Goal: Task Accomplishment & Management: Manage account settings

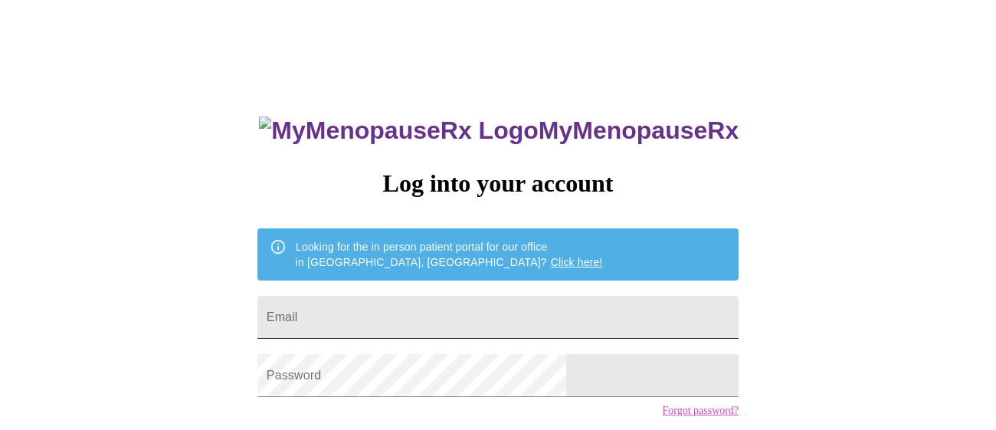
click at [439, 320] on input "Email" at bounding box center [497, 317] width 481 height 43
type input "[EMAIL_ADDRESS][DOMAIN_NAME]"
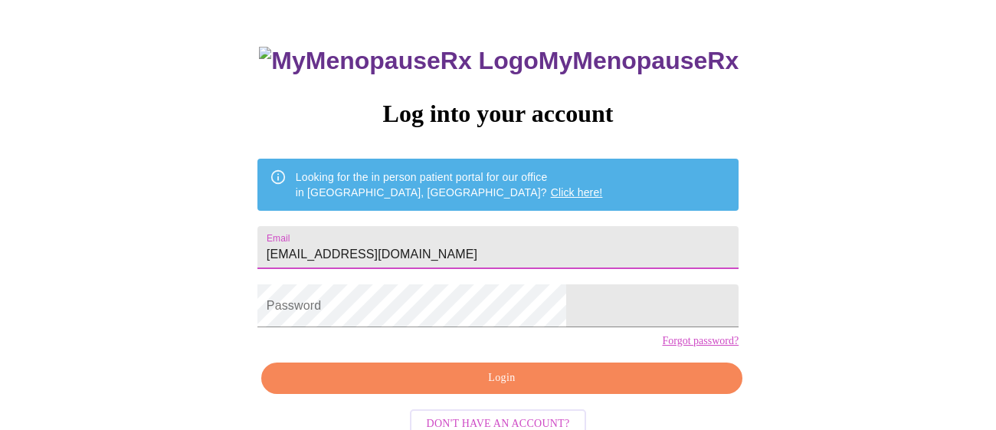
scroll to position [80, 0]
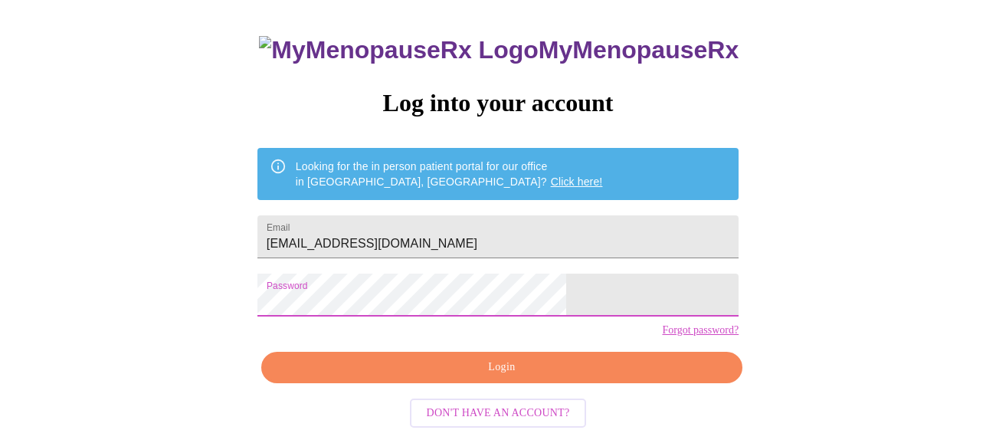
click at [501, 377] on span "Login" at bounding box center [502, 367] width 446 height 19
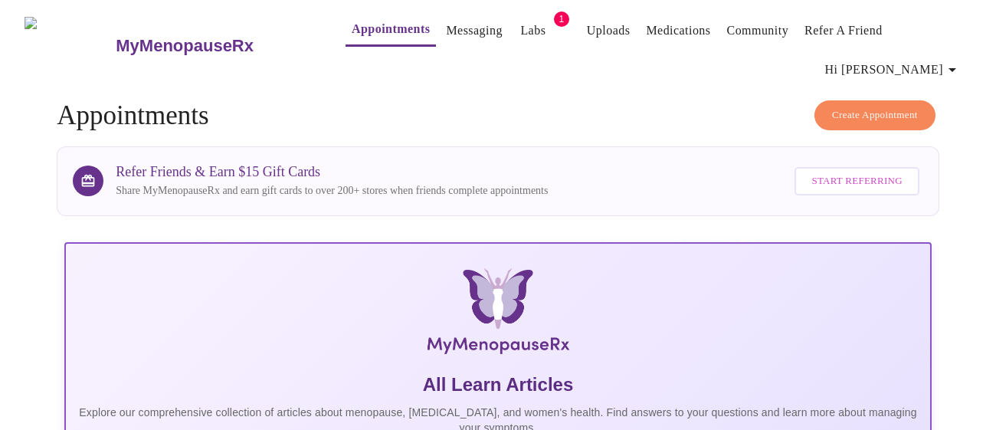
click at [666, 36] on link "Medications" at bounding box center [678, 30] width 64 height 21
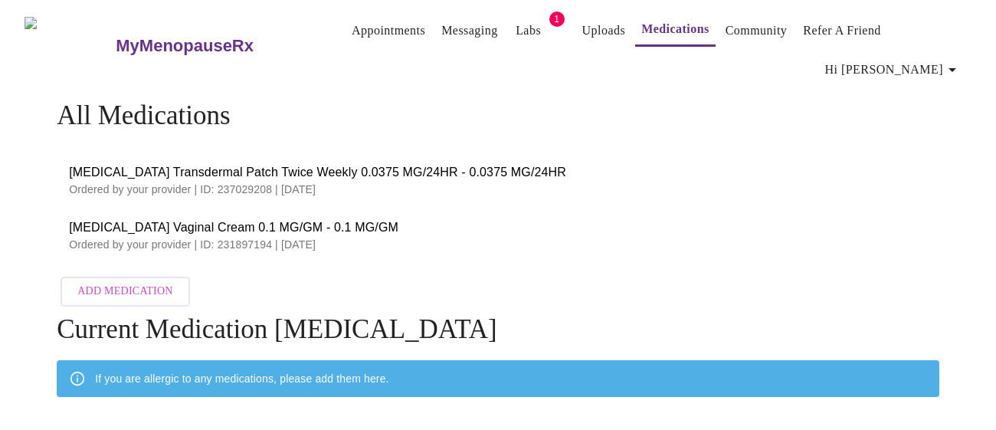
click at [932, 59] on span "Hi [PERSON_NAME]" at bounding box center [893, 69] width 136 height 21
click at [933, 29] on li "Settings" at bounding box center [937, 32] width 70 height 28
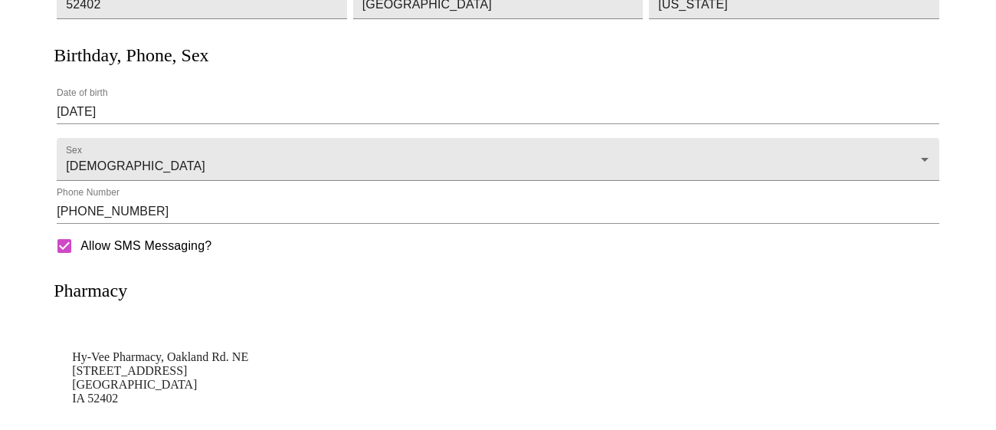
scroll to position [422, 0]
